Goal: Task Accomplishment & Management: Complete application form

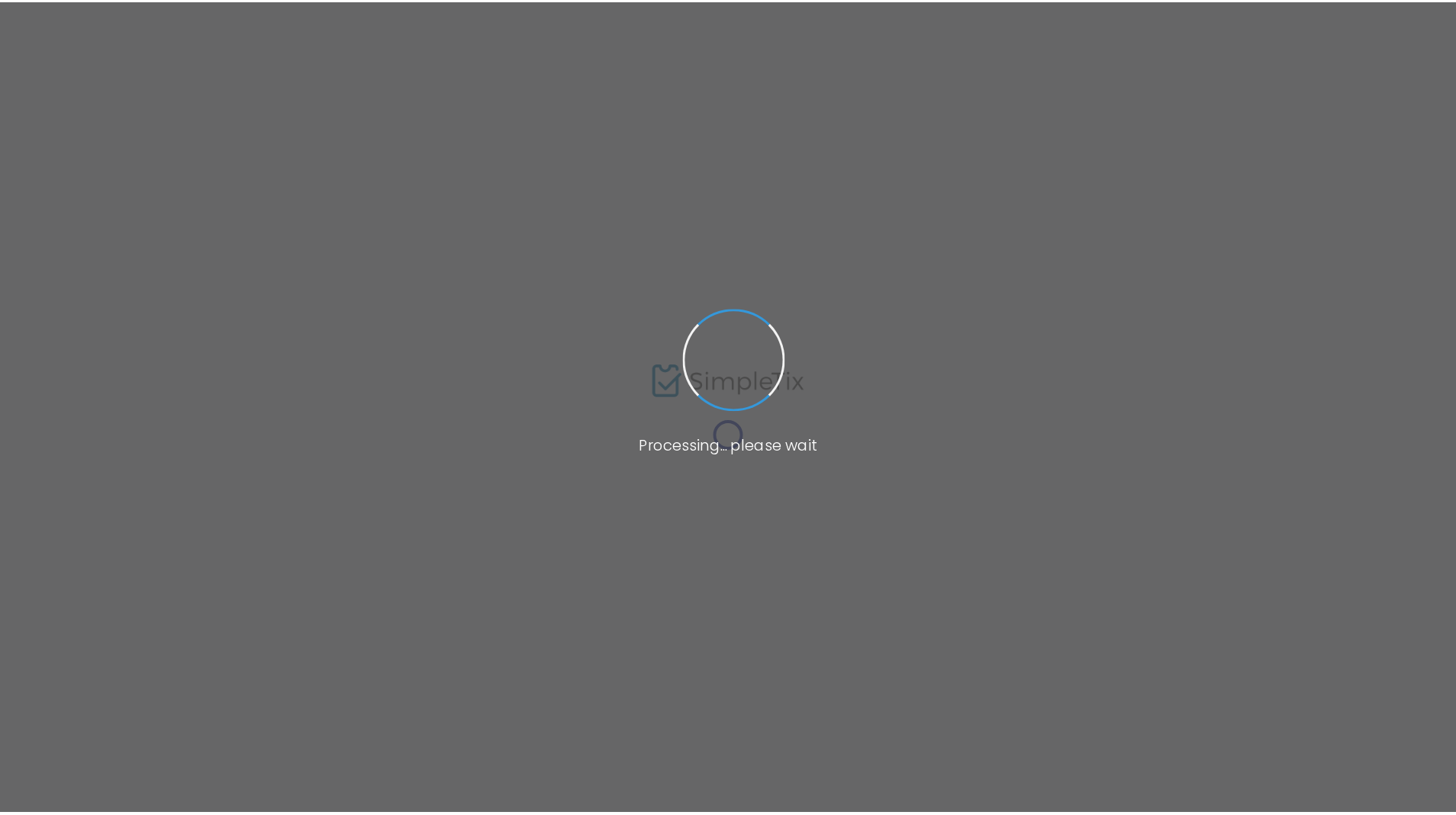
scroll to position [212, 0]
